Goal: Task Accomplishment & Management: Use online tool/utility

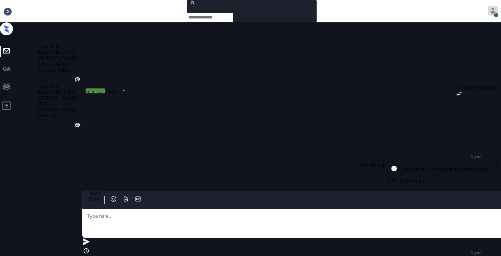
scroll to position [330, 0]
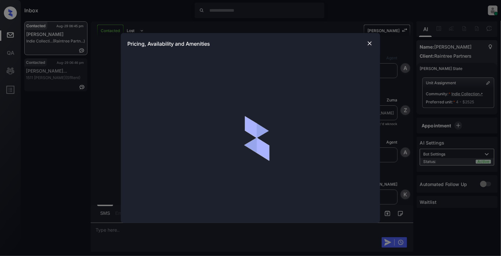
scroll to position [330, 0]
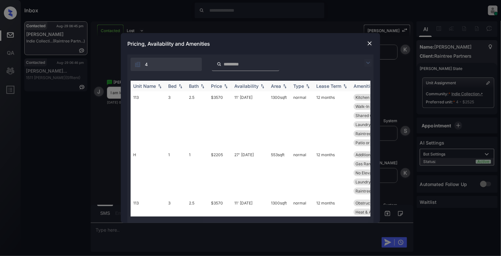
click at [182, 89] on div "Bed" at bounding box center [176, 86] width 16 height 6
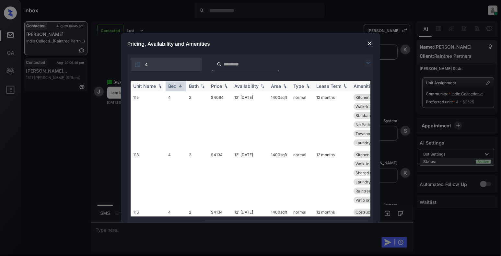
click at [182, 89] on img at bounding box center [180, 86] width 6 height 5
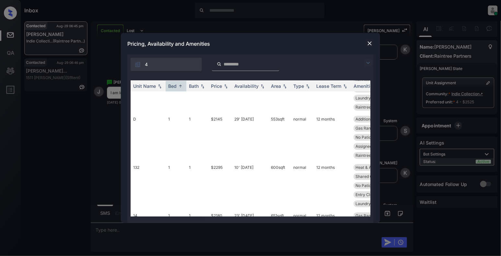
scroll to position [519, 0]
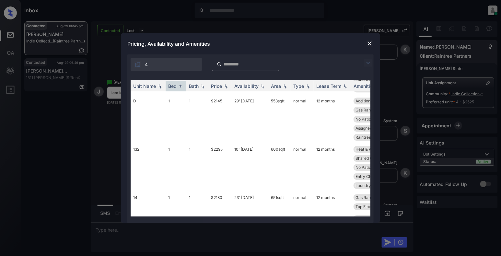
click at [367, 42] on img at bounding box center [370, 43] width 6 height 6
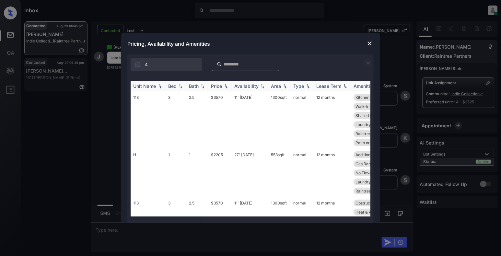
click at [182, 85] on img at bounding box center [180, 86] width 6 height 5
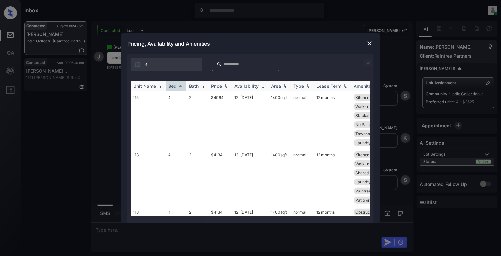
click at [182, 85] on img at bounding box center [180, 86] width 6 height 5
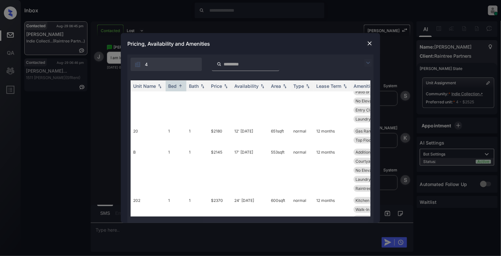
scroll to position [822, 0]
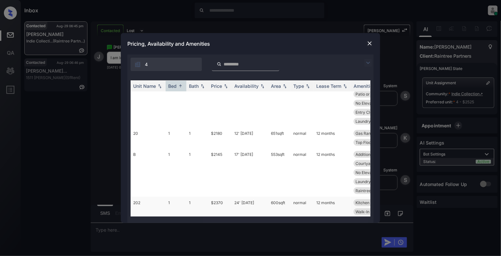
click at [143, 197] on td "202" at bounding box center [148, 225] width 35 height 57
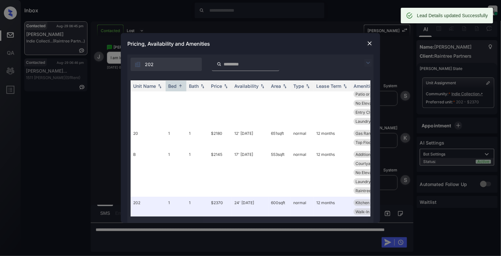
click at [372, 40] on img at bounding box center [370, 43] width 6 height 6
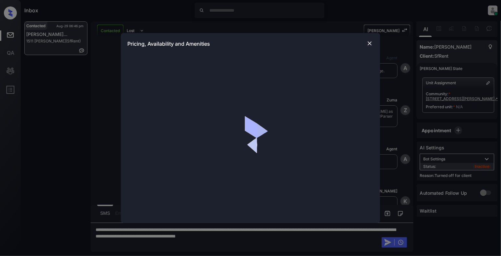
scroll to position [2069, 0]
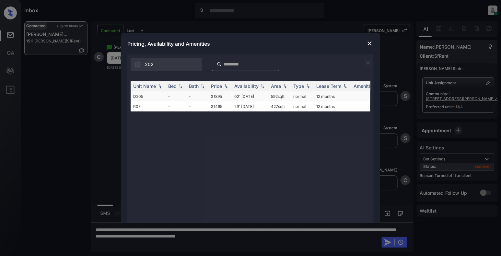
click at [167, 94] on td "-" at bounding box center [176, 96] width 21 height 10
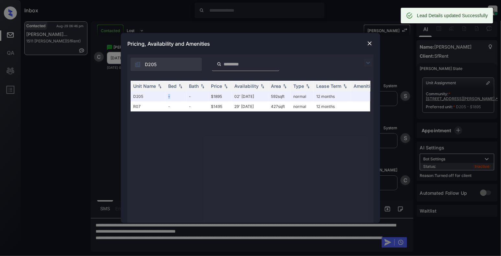
click at [370, 42] on img at bounding box center [370, 43] width 6 height 6
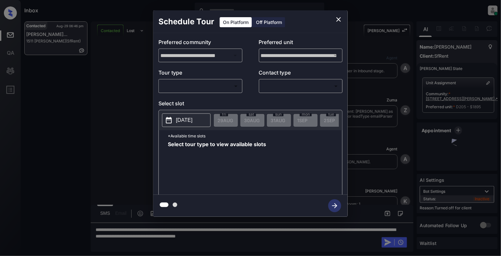
scroll to position [2111, 0]
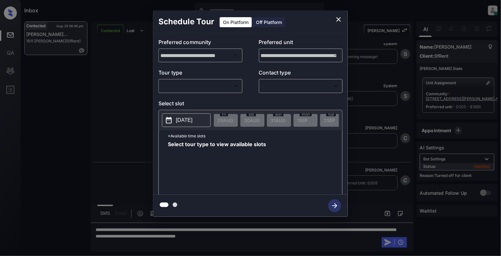
click at [269, 25] on div "Off Platform" at bounding box center [269, 22] width 32 height 10
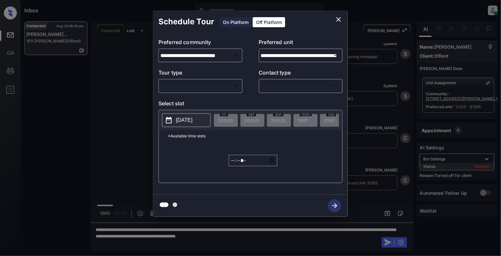
click at [178, 86] on body "Inbox [PERSON_NAME] Online Set yourself offline Set yourself on break Profile S…" at bounding box center [250, 128] width 501 height 256
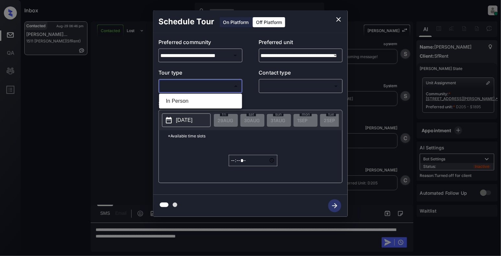
click at [190, 99] on li "In Person" at bounding box center [201, 101] width 80 height 12
type input "********"
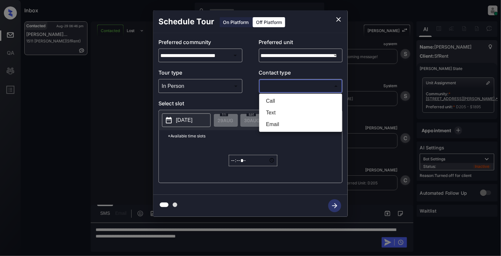
click at [307, 88] on body "Inbox [PERSON_NAME] Online Set yourself offline Set yourself on break Profile S…" at bounding box center [250, 128] width 501 height 256
click at [285, 110] on li "Text" at bounding box center [301, 113] width 80 height 12
type input "****"
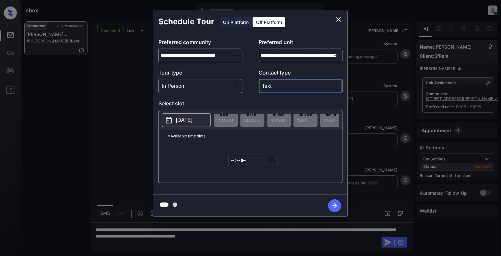
click at [182, 124] on p "[DATE]" at bounding box center [184, 120] width 17 height 8
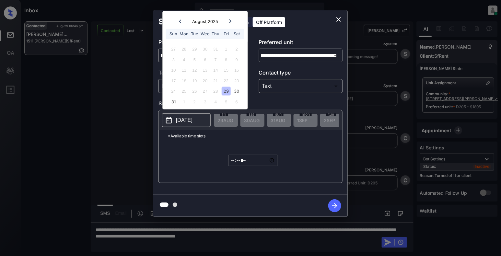
click at [229, 23] on div at bounding box center [230, 21] width 9 height 8
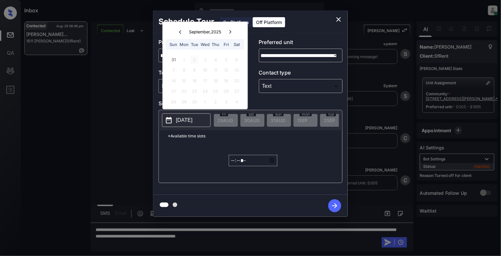
click at [197, 57] on div "2" at bounding box center [194, 59] width 9 height 9
click at [194, 57] on div "2" at bounding box center [194, 59] width 9 height 9
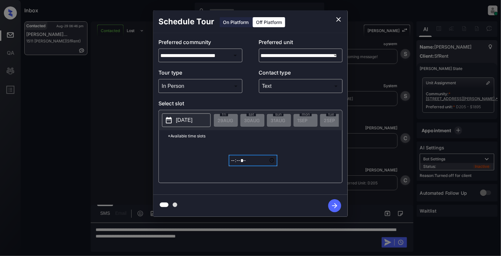
click at [234, 166] on input "*****" at bounding box center [253, 160] width 49 height 11
type input "*****"
click at [330, 208] on icon "button" at bounding box center [335, 205] width 13 height 13
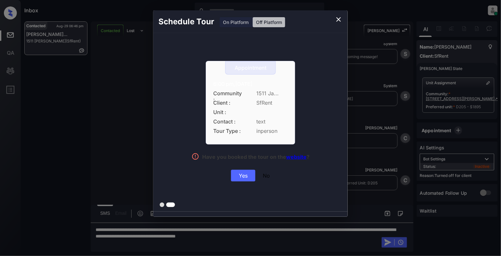
click at [241, 177] on div "Yes" at bounding box center [243, 176] width 24 height 12
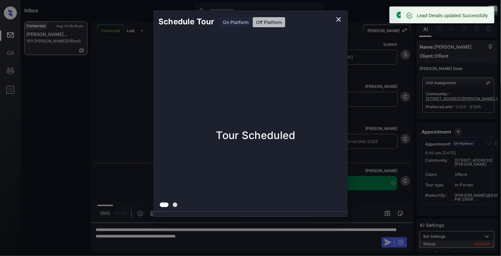
scroll to position [2153, 0]
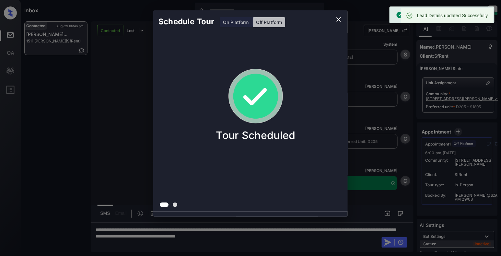
click at [339, 19] on icon "close" at bounding box center [339, 19] width 5 height 5
